Goal: Entertainment & Leisure: Consume media (video, audio)

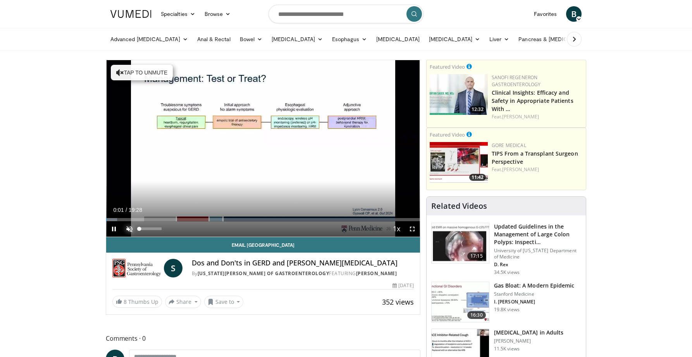
click at [128, 226] on span "Video Player" at bounding box center [130, 229] width 16 height 16
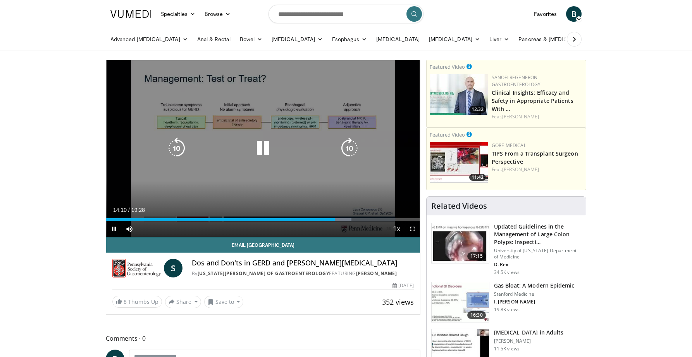
click at [179, 143] on icon "Video Player" at bounding box center [177, 148] width 22 height 22
click at [178, 143] on icon "Video Player" at bounding box center [177, 148] width 22 height 22
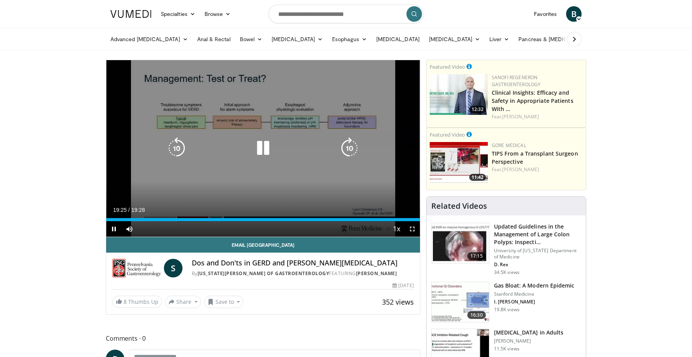
click at [262, 145] on icon "Video Player" at bounding box center [263, 148] width 22 height 22
